Goal: Task Accomplishment & Management: Manage account settings

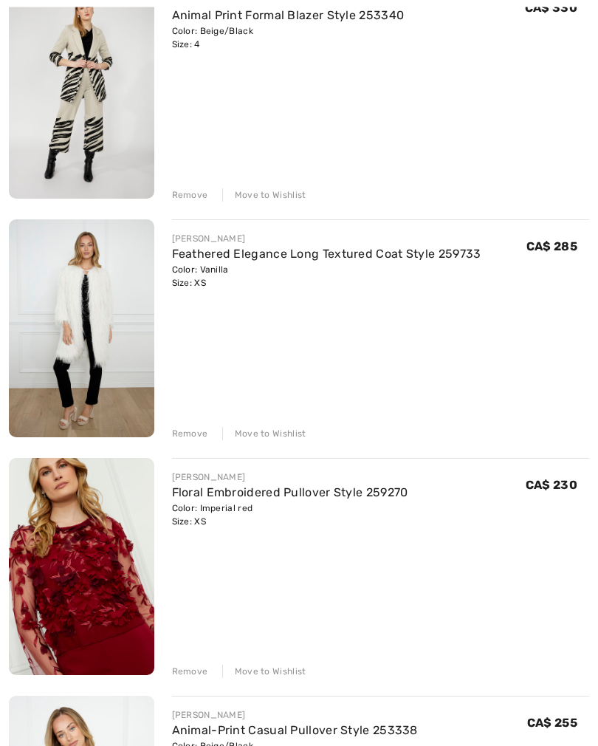
scroll to position [238, 0]
click at [188, 436] on div "Remove" at bounding box center [190, 433] width 36 height 13
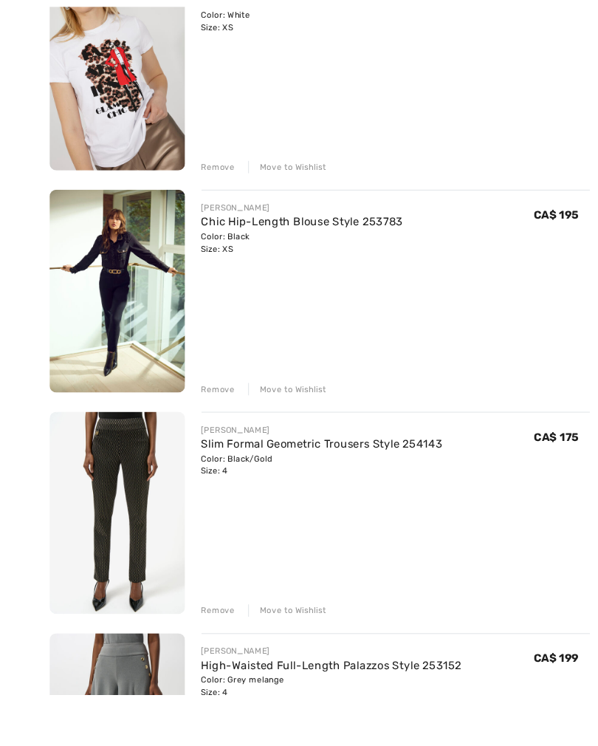
scroll to position [1757, 0]
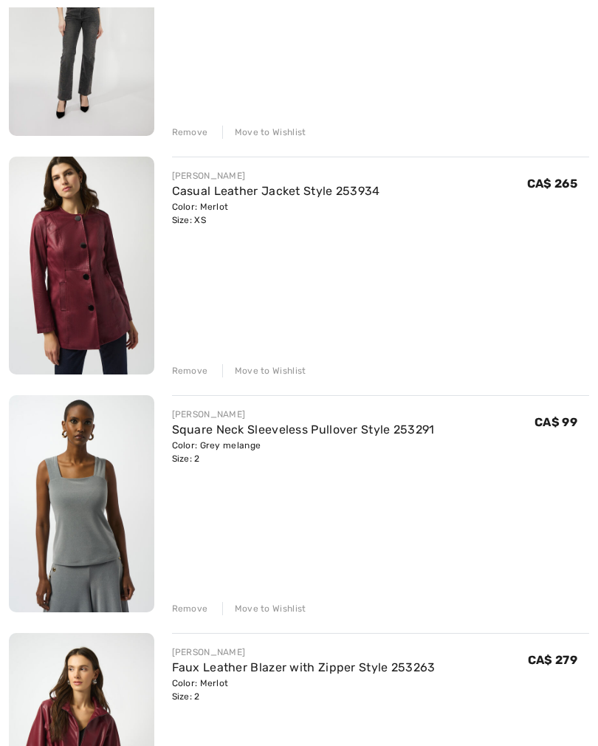
click at [180, 367] on div "Remove" at bounding box center [190, 371] width 36 height 13
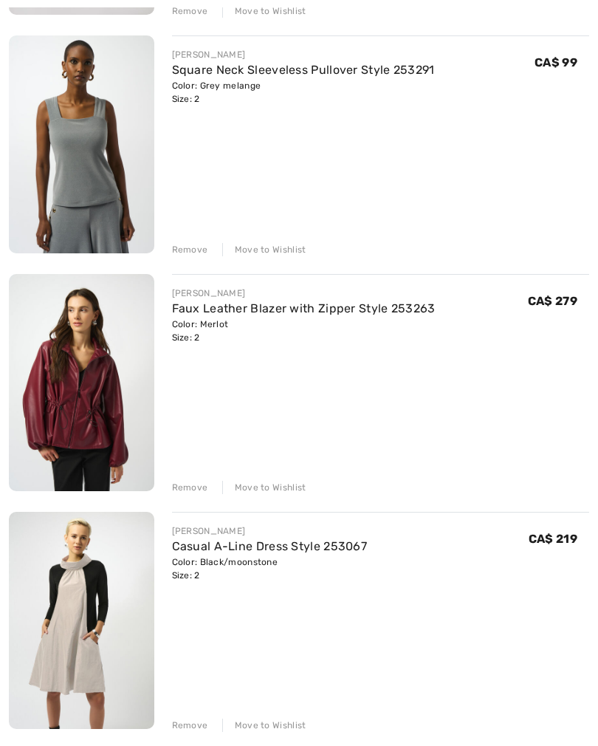
click at [179, 491] on div "Remove" at bounding box center [190, 487] width 36 height 13
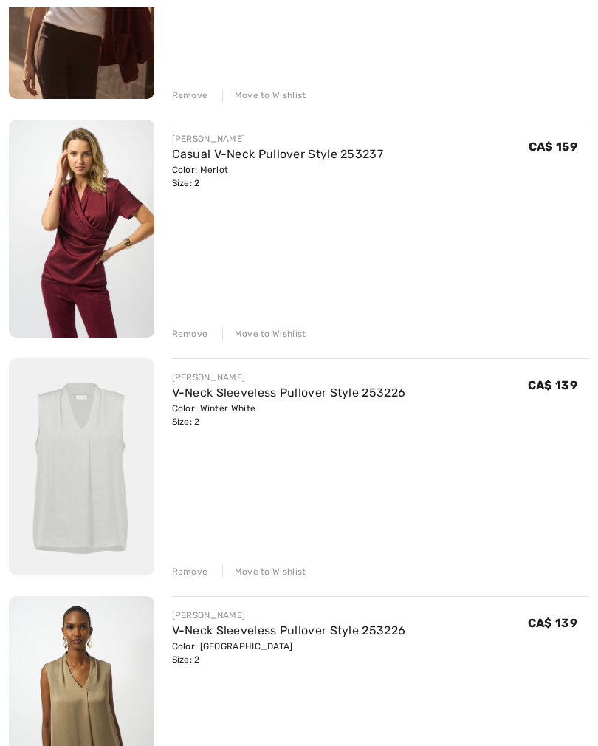
scroll to position [4147, 0]
click at [185, 573] on div "Remove" at bounding box center [190, 571] width 36 height 13
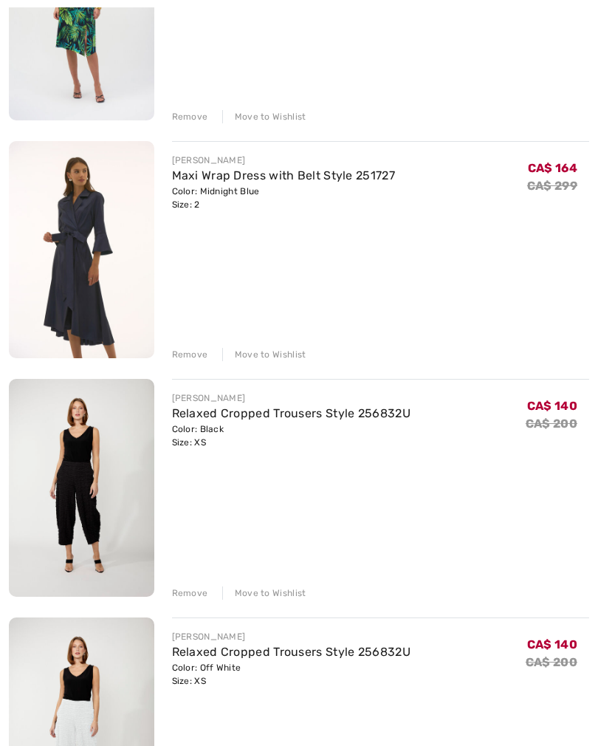
scroll to position [7936, 0]
click at [181, 354] on div "Remove" at bounding box center [190, 354] width 36 height 13
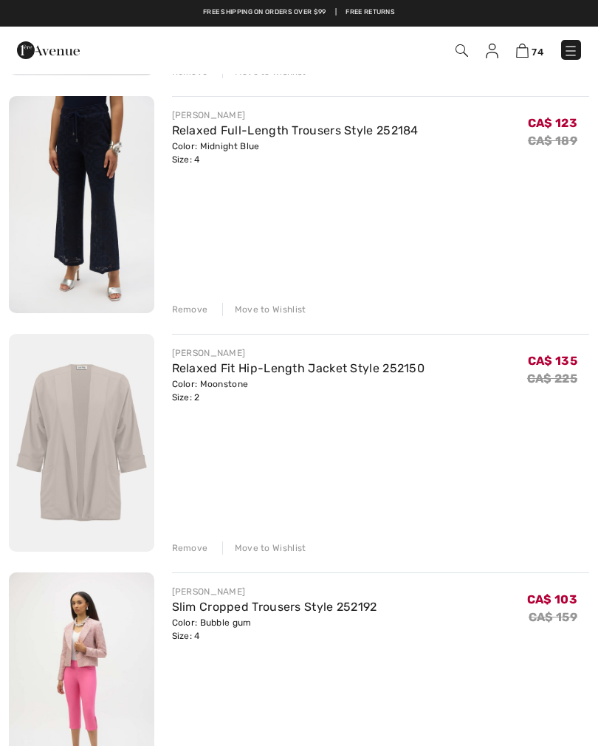
scroll to position [5597, 0]
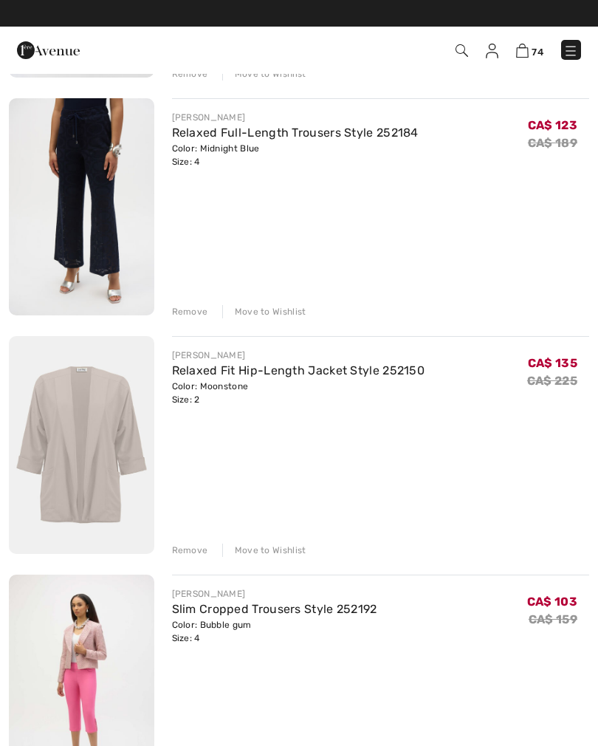
click at [205, 376] on link "Relaxed Fit Hip-Length Jacket Style 252150" at bounding box center [298, 370] width 253 height 14
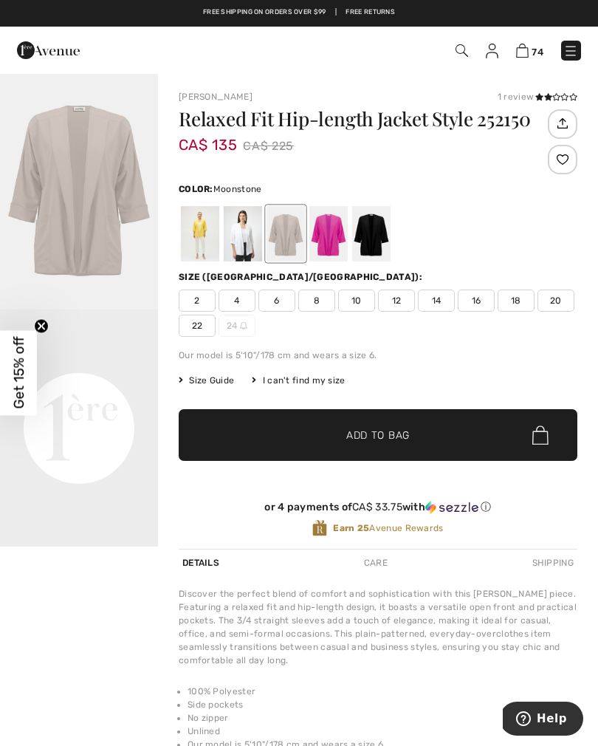
click at [521, 57] on img at bounding box center [522, 51] width 13 height 14
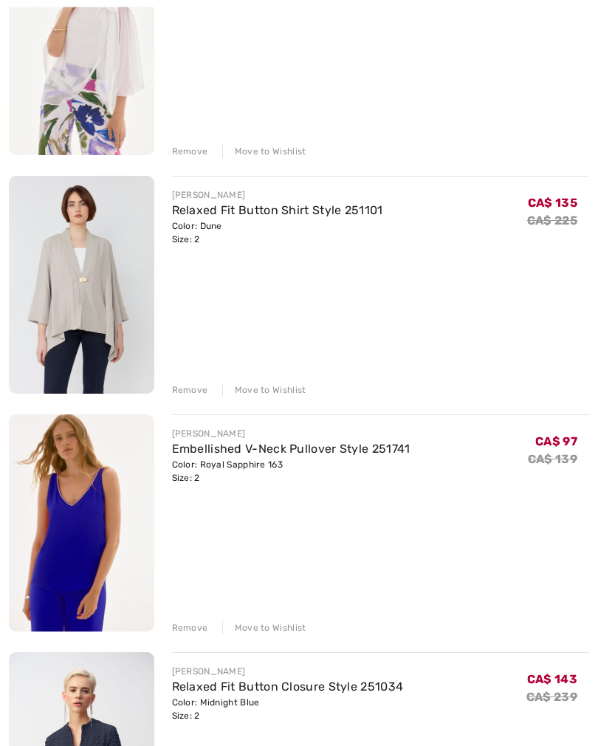
scroll to position [9100, 0]
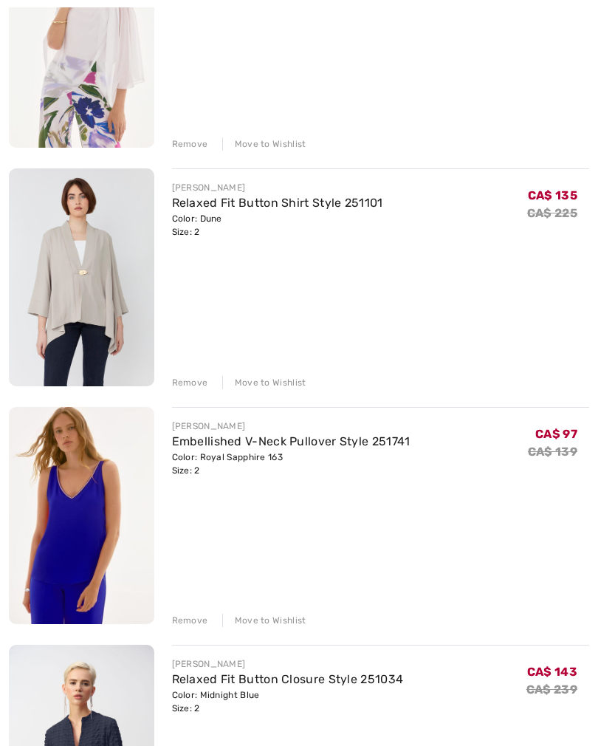
click at [188, 380] on div "Remove" at bounding box center [190, 382] width 36 height 13
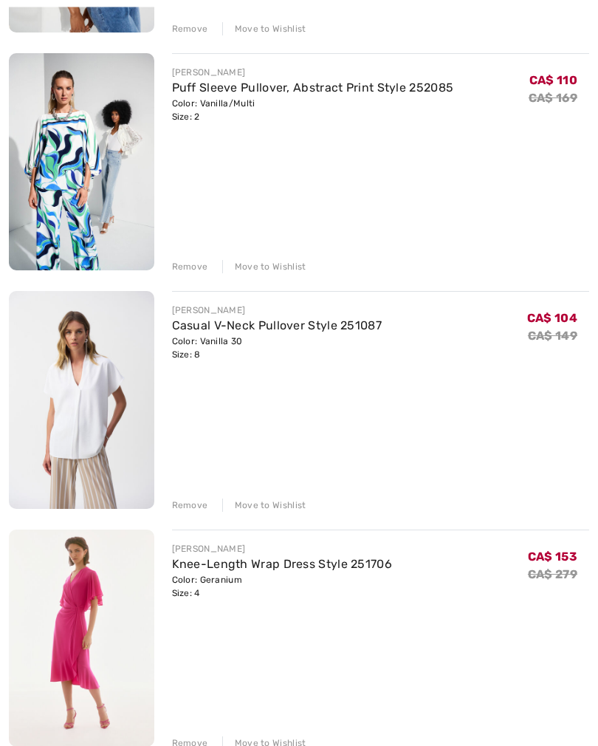
scroll to position [9930, 0]
click at [180, 506] on div "Remove" at bounding box center [190, 504] width 36 height 13
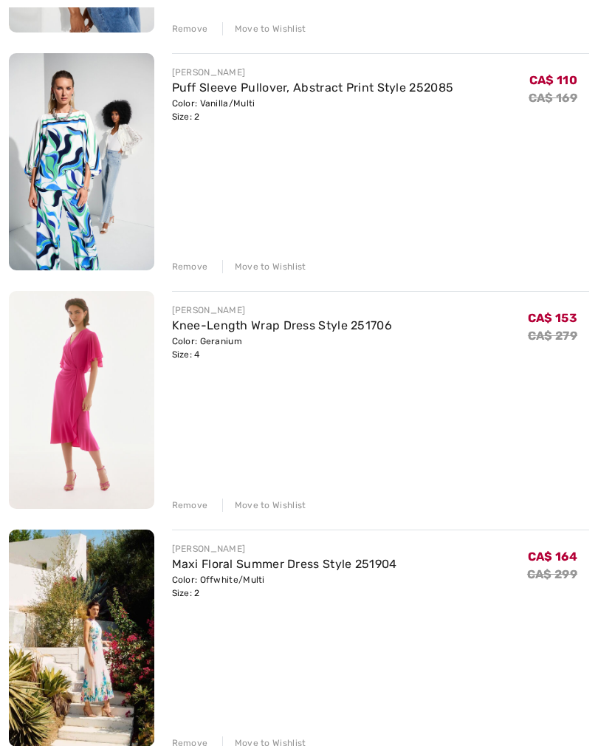
click at [184, 509] on div "Remove" at bounding box center [190, 504] width 36 height 13
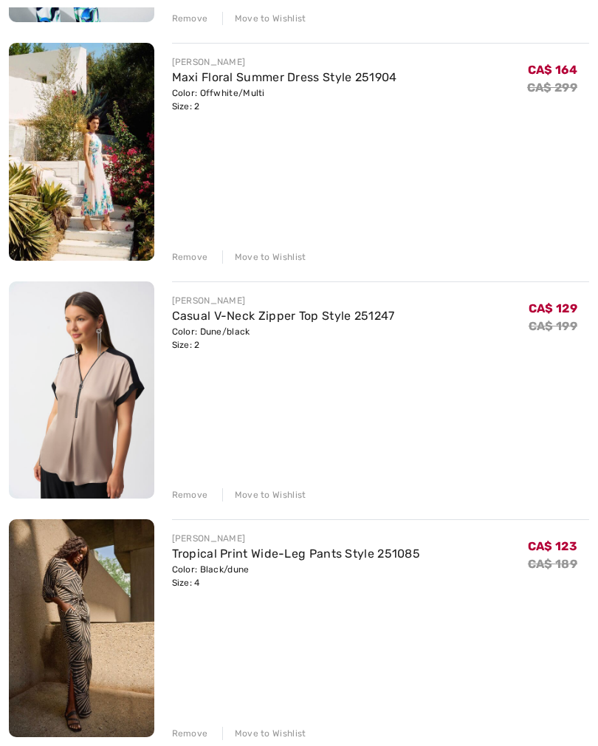
scroll to position [10178, 0]
click at [185, 499] on div "Remove" at bounding box center [190, 494] width 36 height 13
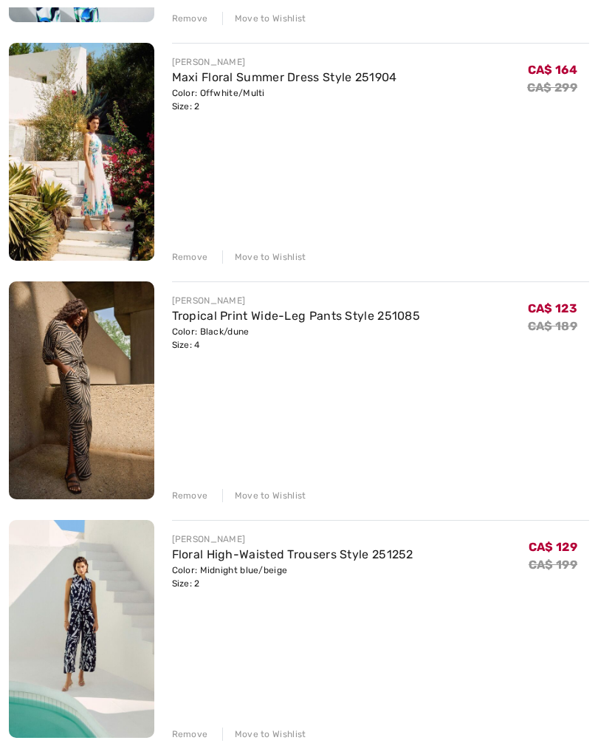
click at [186, 500] on div "Remove" at bounding box center [190, 495] width 36 height 13
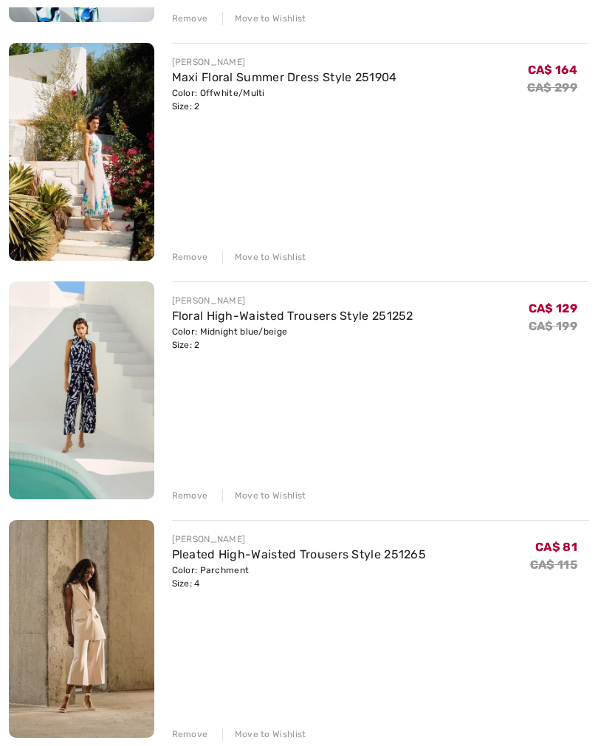
click at [187, 500] on div "Remove" at bounding box center [190, 495] width 36 height 13
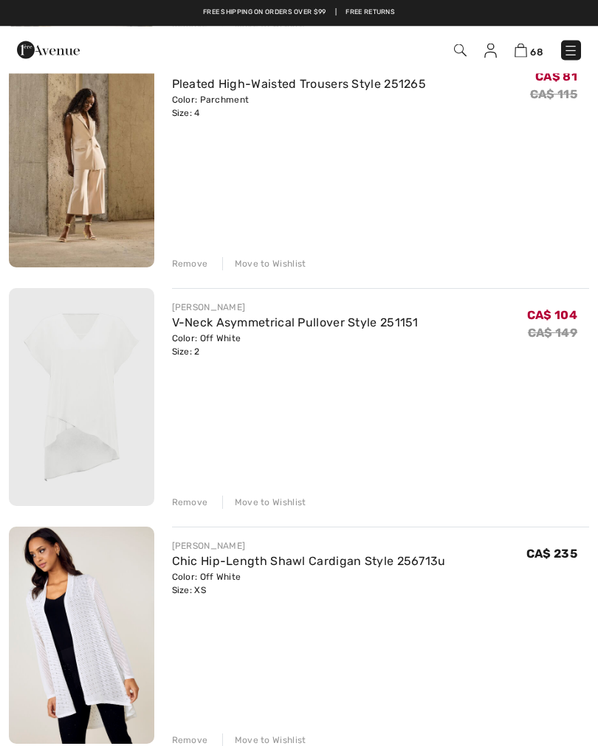
scroll to position [10409, 0]
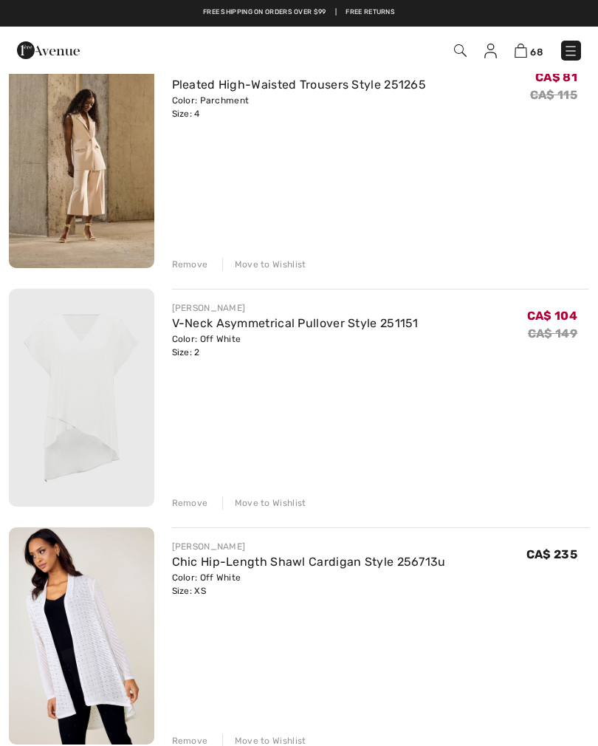
click at [188, 267] on div "Remove" at bounding box center [190, 264] width 36 height 13
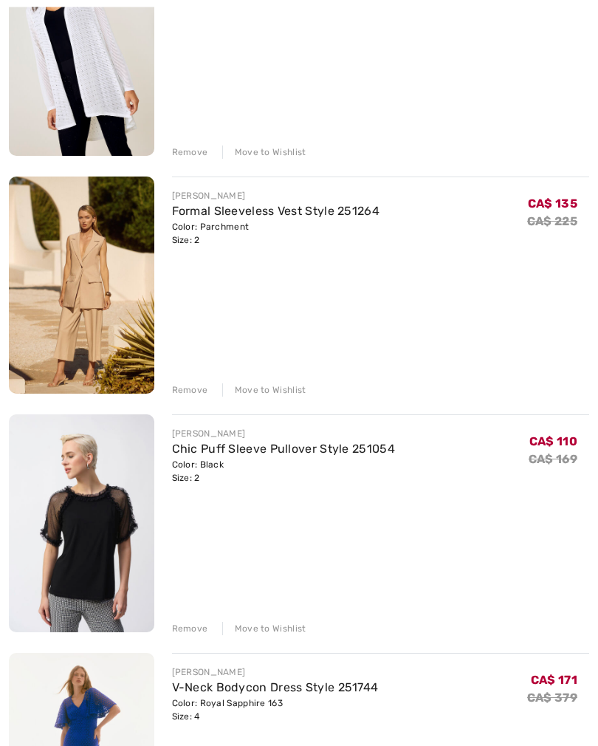
scroll to position [10759, 0]
click at [187, 394] on div "Remove" at bounding box center [190, 389] width 36 height 13
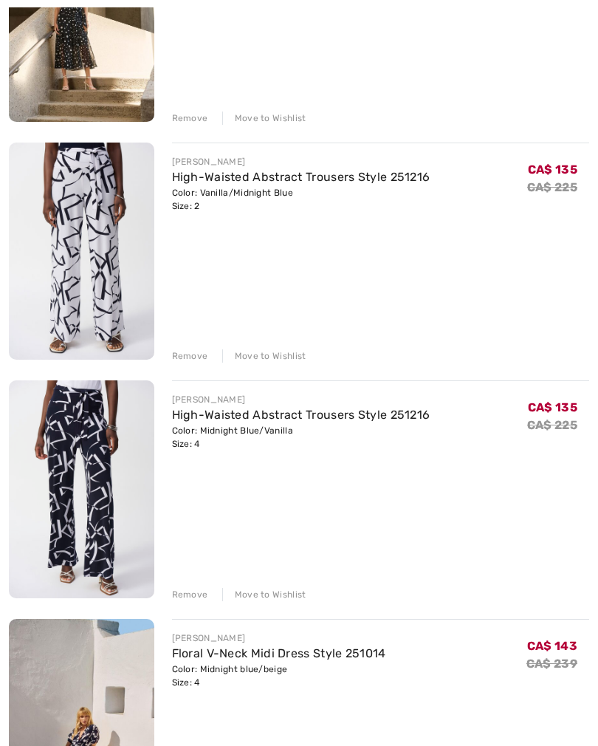
scroll to position [11507, 0]
click at [186, 596] on div "Remove" at bounding box center [190, 594] width 36 height 13
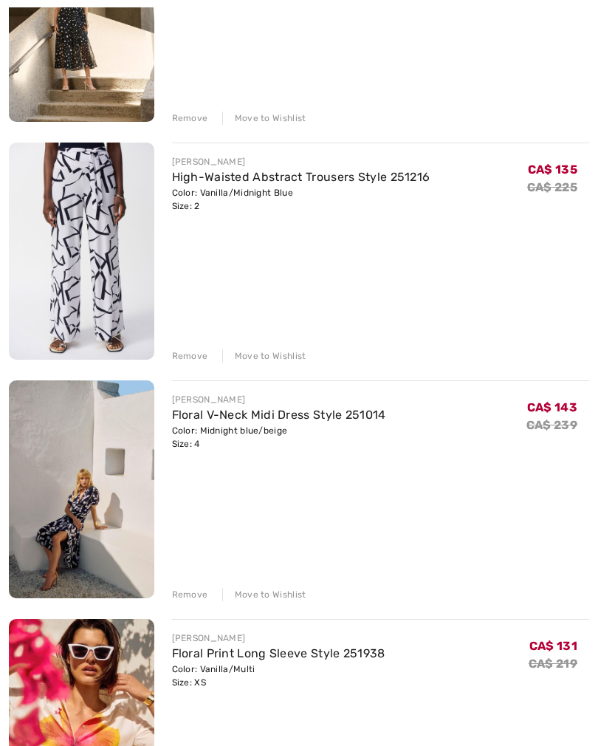
click at [180, 598] on div "Remove" at bounding box center [190, 594] width 36 height 13
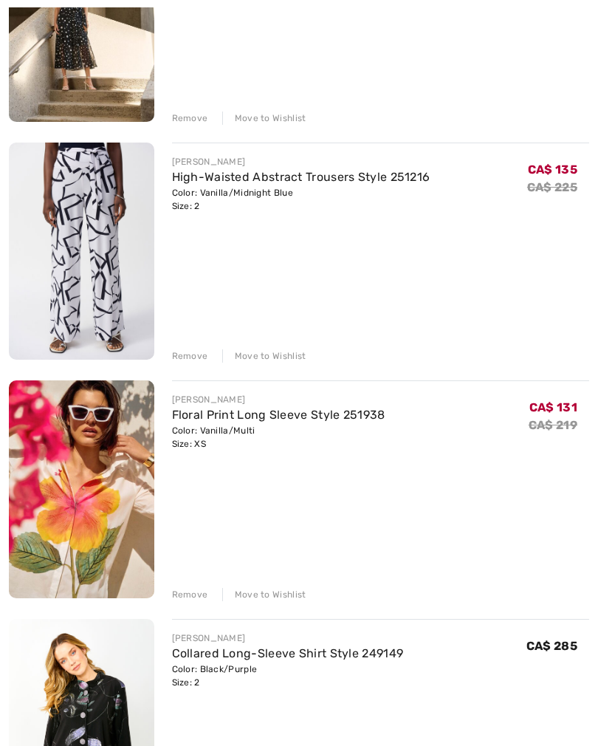
click at [188, 596] on div "Remove" at bounding box center [190, 594] width 36 height 13
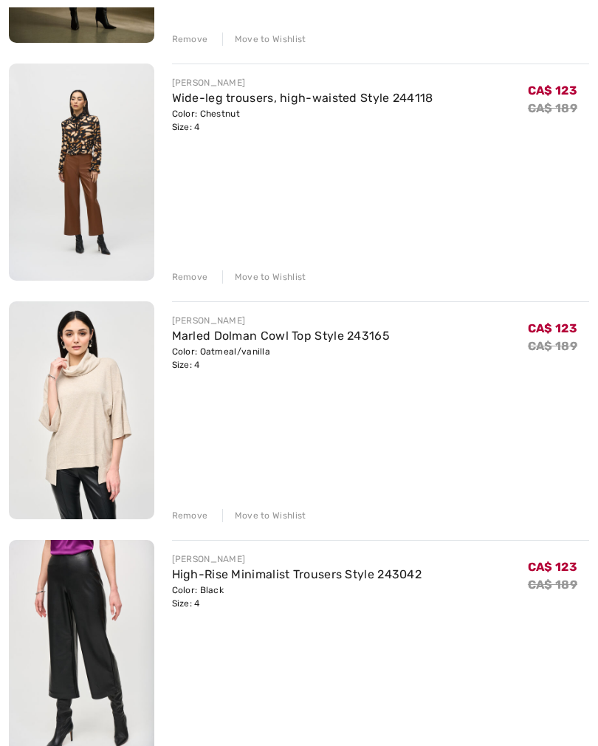
scroll to position [12301, 0]
click at [184, 514] on div "Remove" at bounding box center [190, 515] width 36 height 13
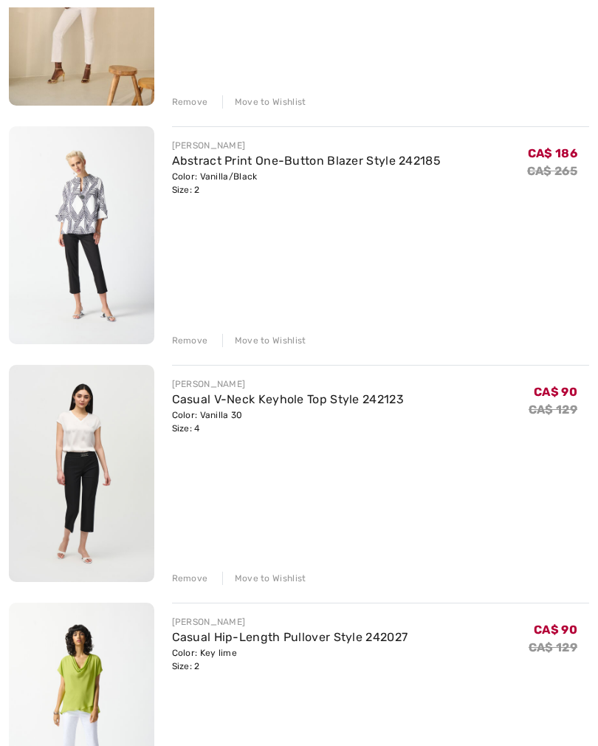
scroll to position [12953, 0]
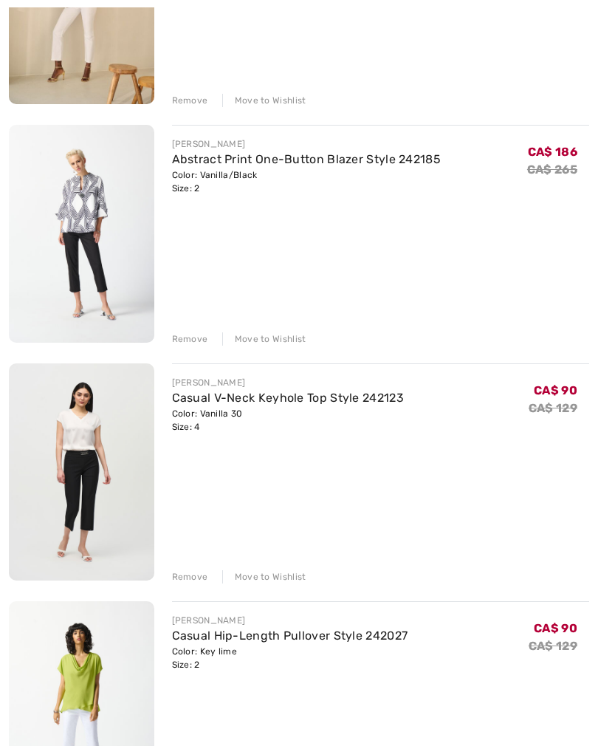
click at [219, 404] on link "Casual V-Neck Keyhole Top Style 242123" at bounding box center [288, 398] width 232 height 14
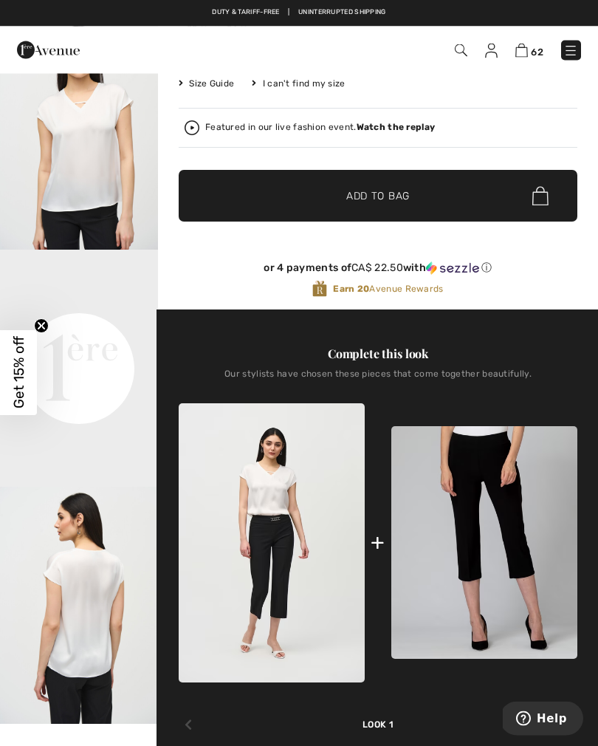
scroll to position [294, 0]
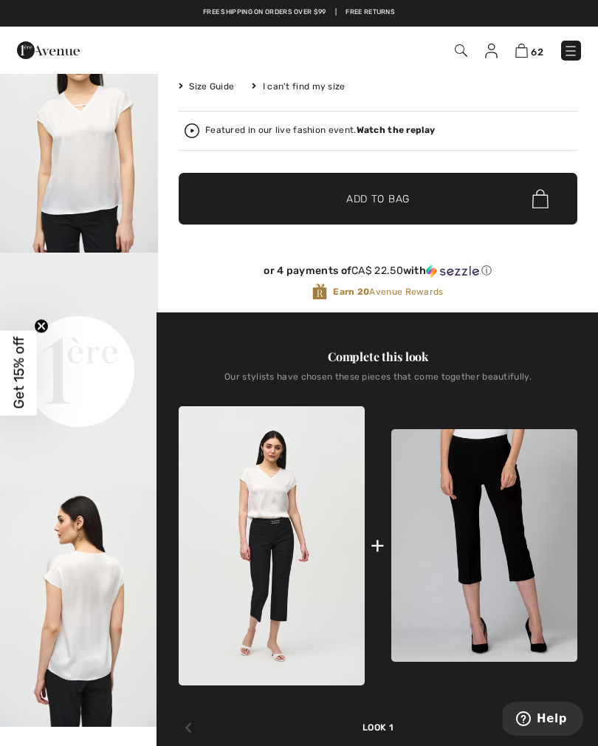
click at [523, 56] on img at bounding box center [521, 51] width 13 height 14
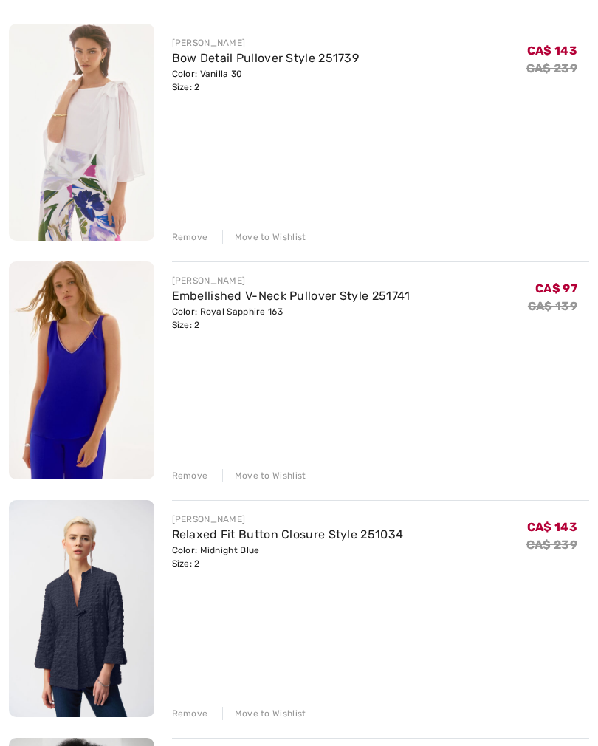
scroll to position [9074, 0]
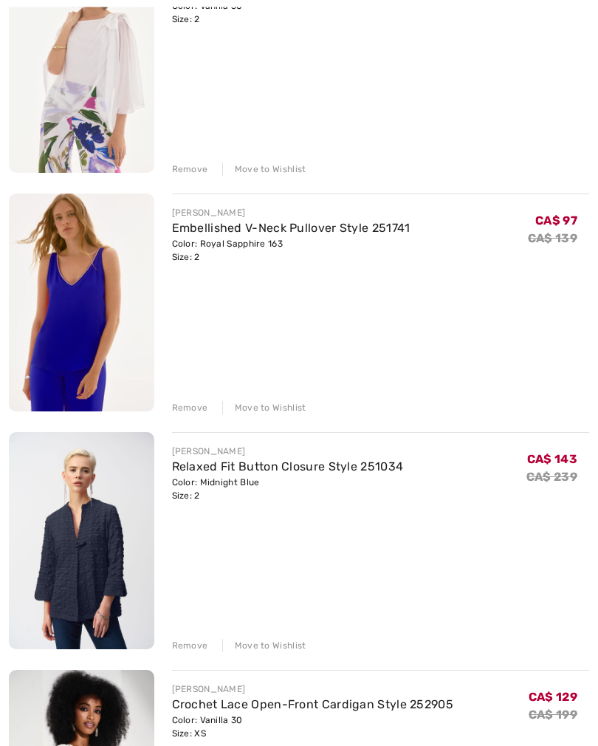
click at [184, 413] on div "Remove" at bounding box center [190, 408] width 36 height 13
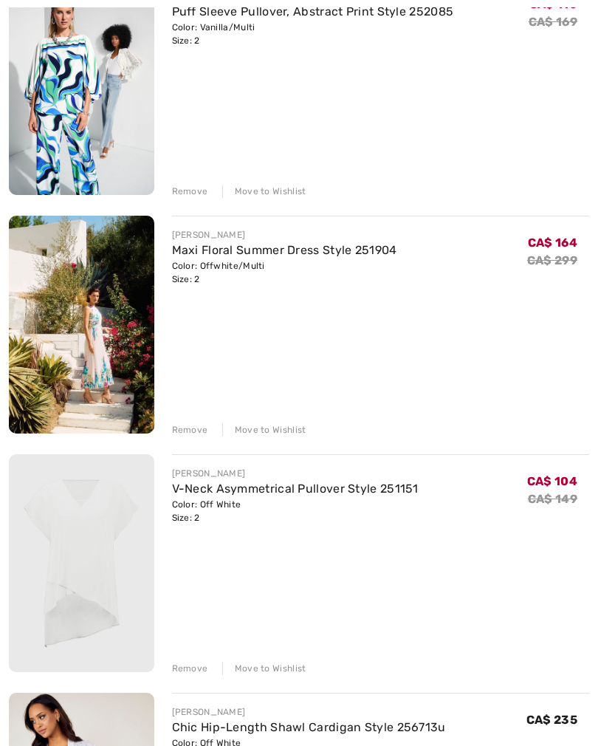
scroll to position [9808, 0]
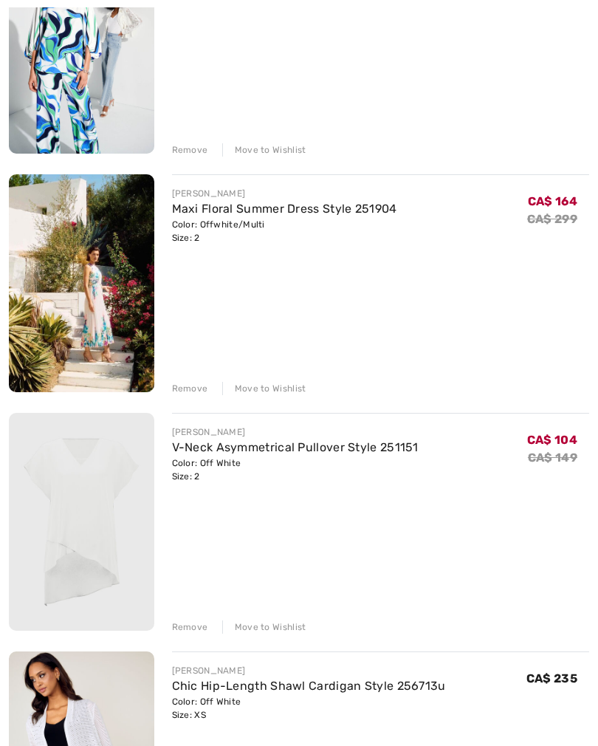
click at [186, 385] on div "Remove" at bounding box center [190, 388] width 36 height 13
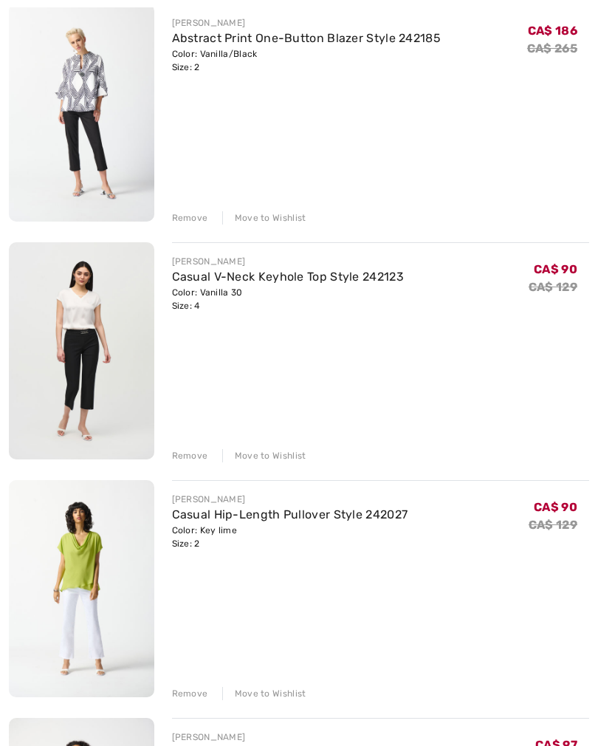
click at [186, 458] on div "Remove" at bounding box center [190, 456] width 36 height 13
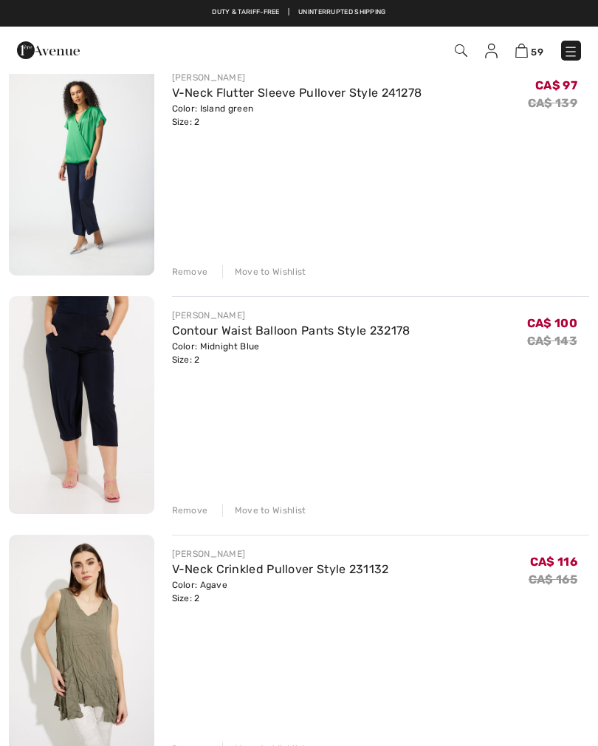
scroll to position [13019, 0]
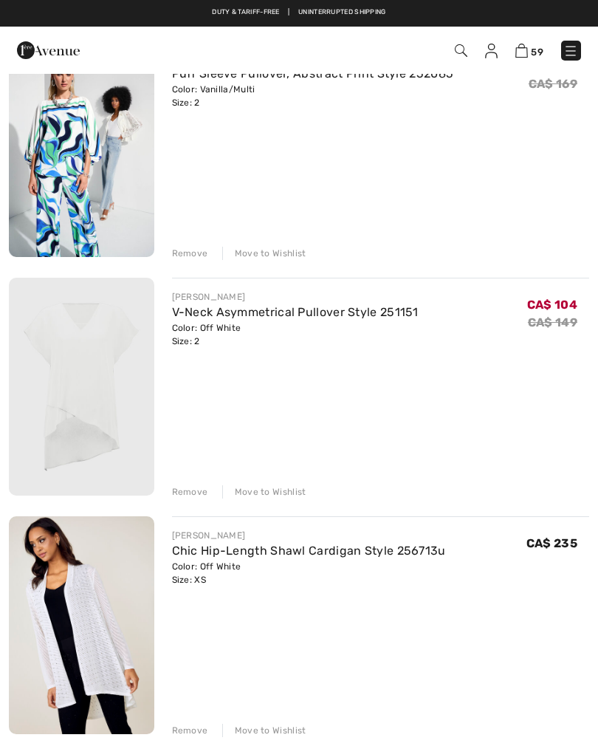
scroll to position [9704, 0]
